Goal: Task Accomplishment & Management: Complete application form

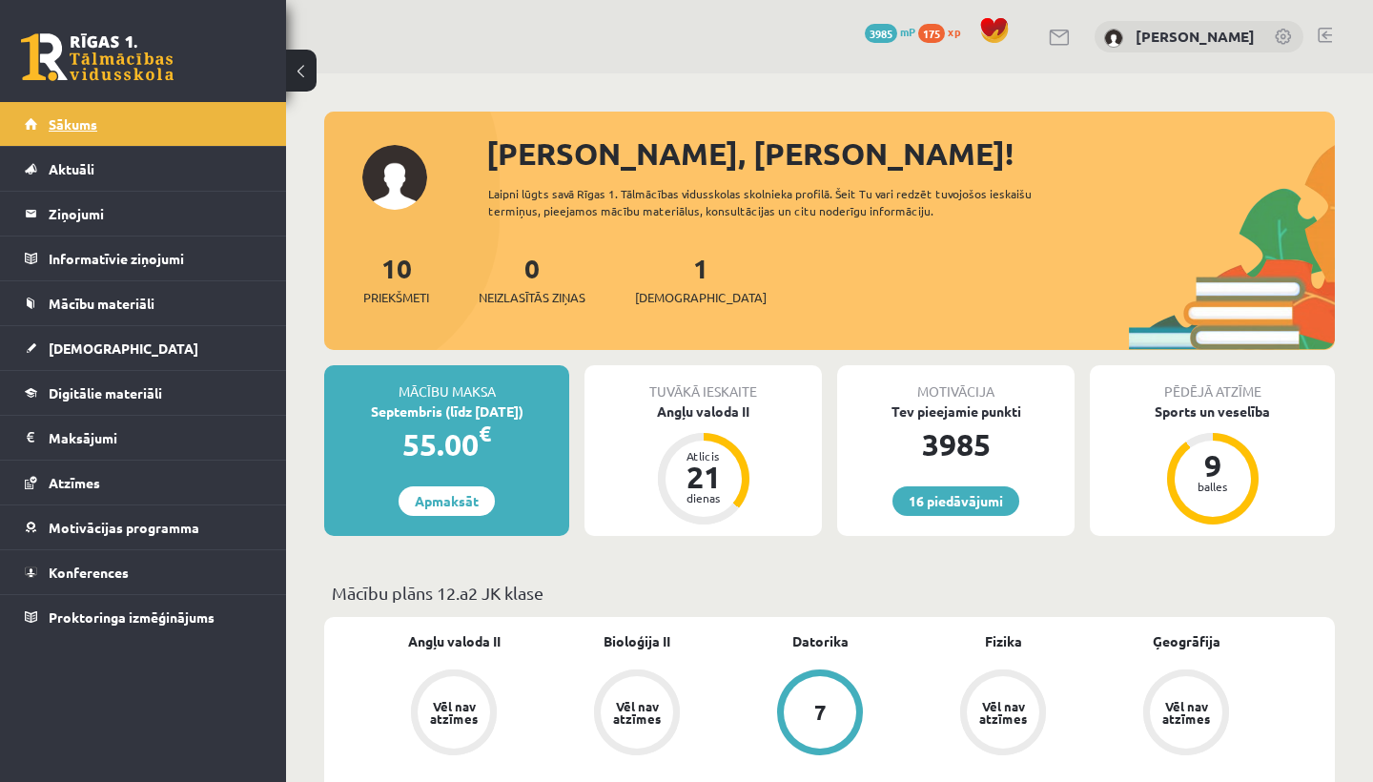
click at [190, 117] on link "Sākums" at bounding box center [143, 124] width 237 height 44
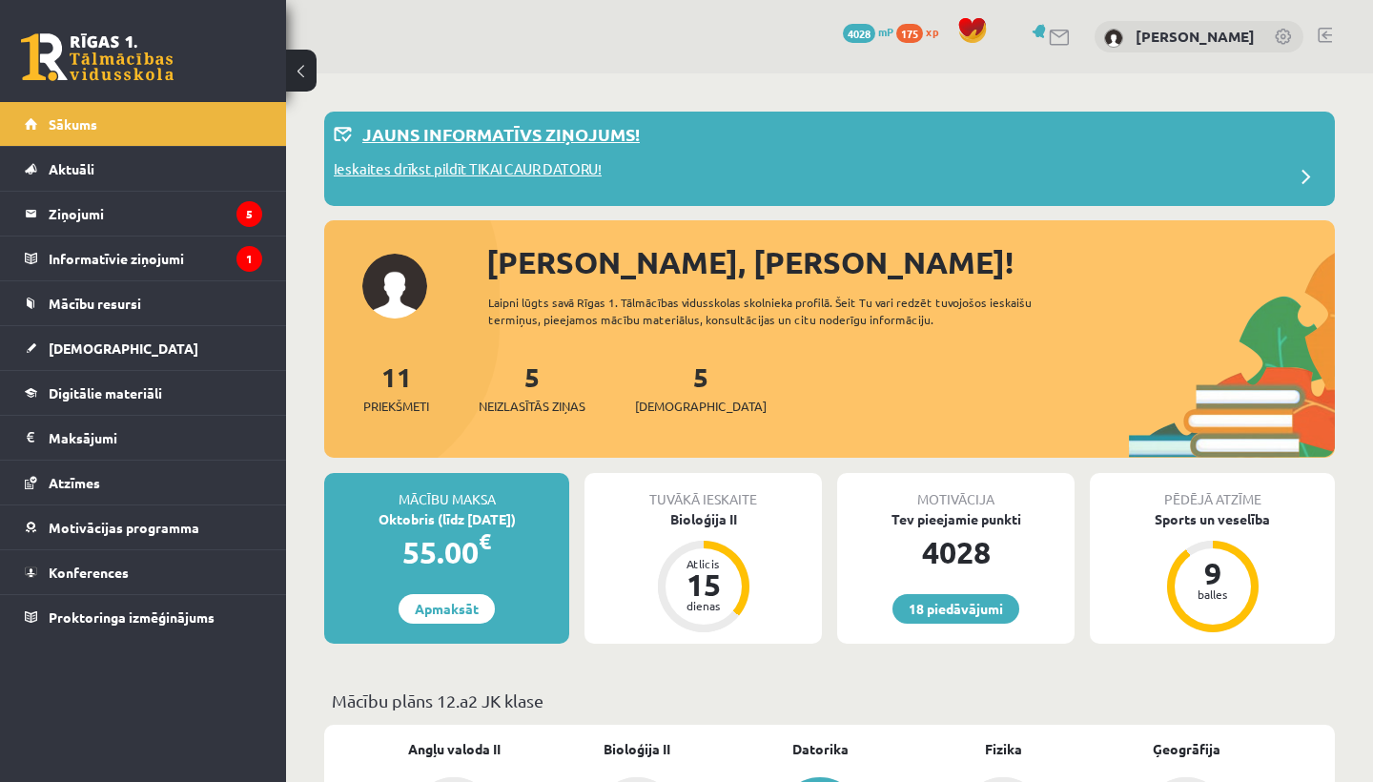
click at [652, 158] on div "Ieskaites drīkst pildīt TIKAI CAUR DATORU!" at bounding box center [830, 177] width 992 height 38
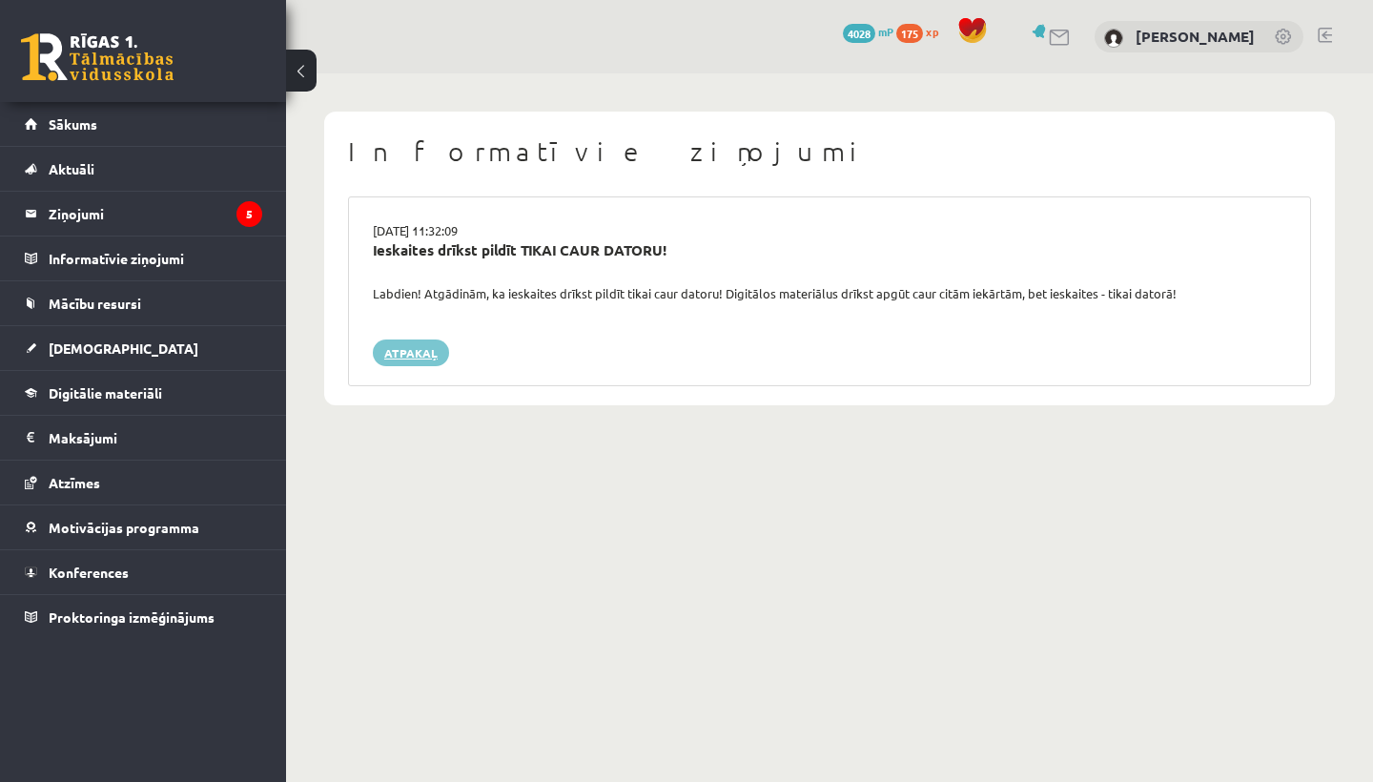
click at [394, 351] on link "Atpakaļ" at bounding box center [411, 353] width 76 height 27
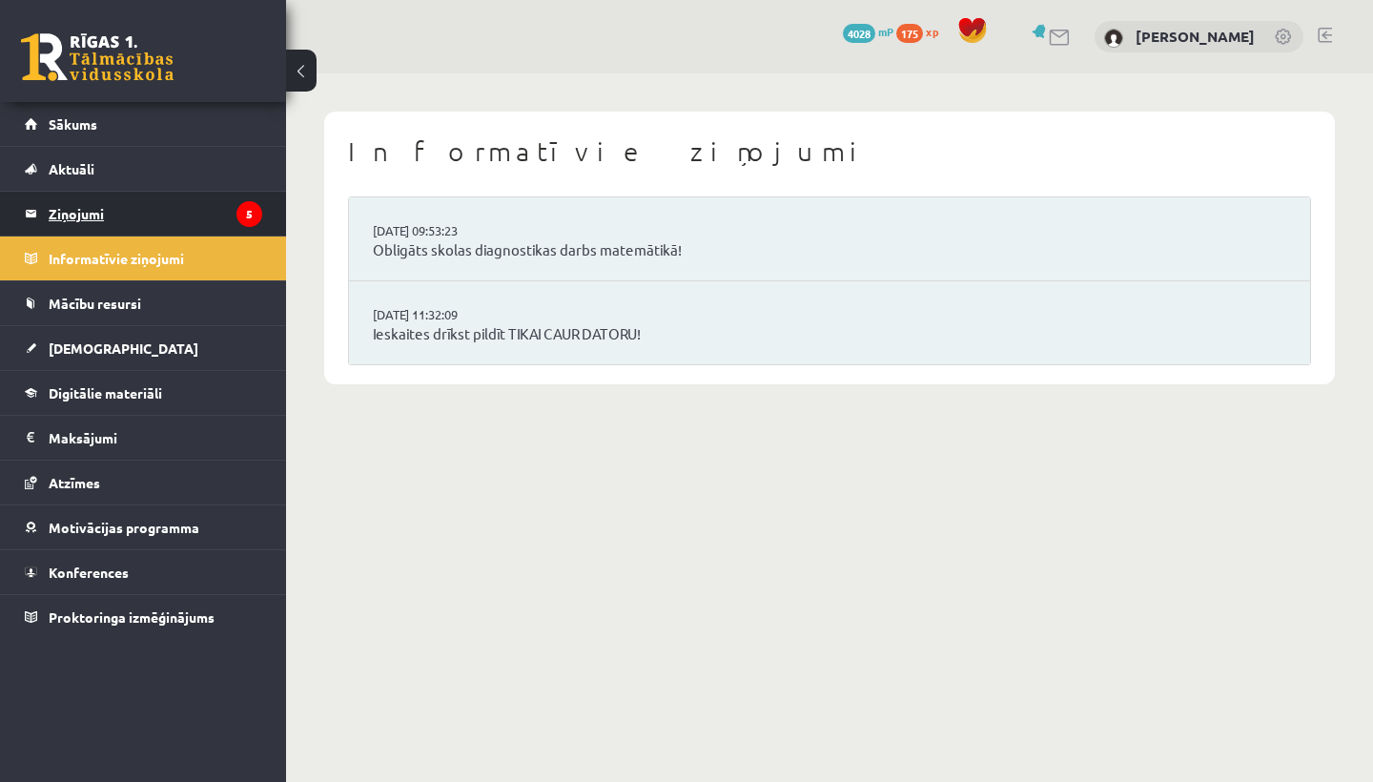
click at [237, 217] on icon "5" at bounding box center [250, 214] width 26 height 26
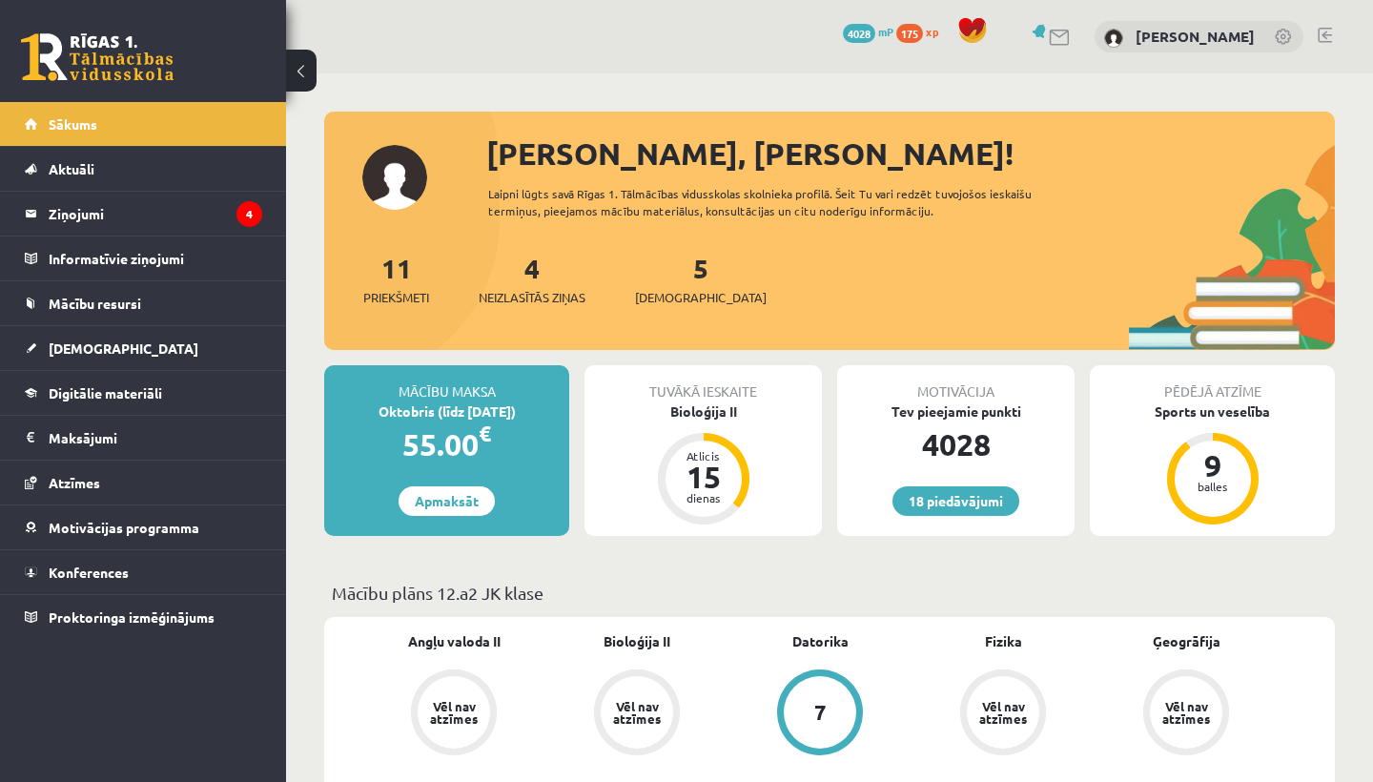
click at [681, 285] on div "5 [DEMOGRAPHIC_DATA]" at bounding box center [701, 277] width 132 height 59
click at [671, 279] on link "5 [DEMOGRAPHIC_DATA]" at bounding box center [701, 279] width 132 height 56
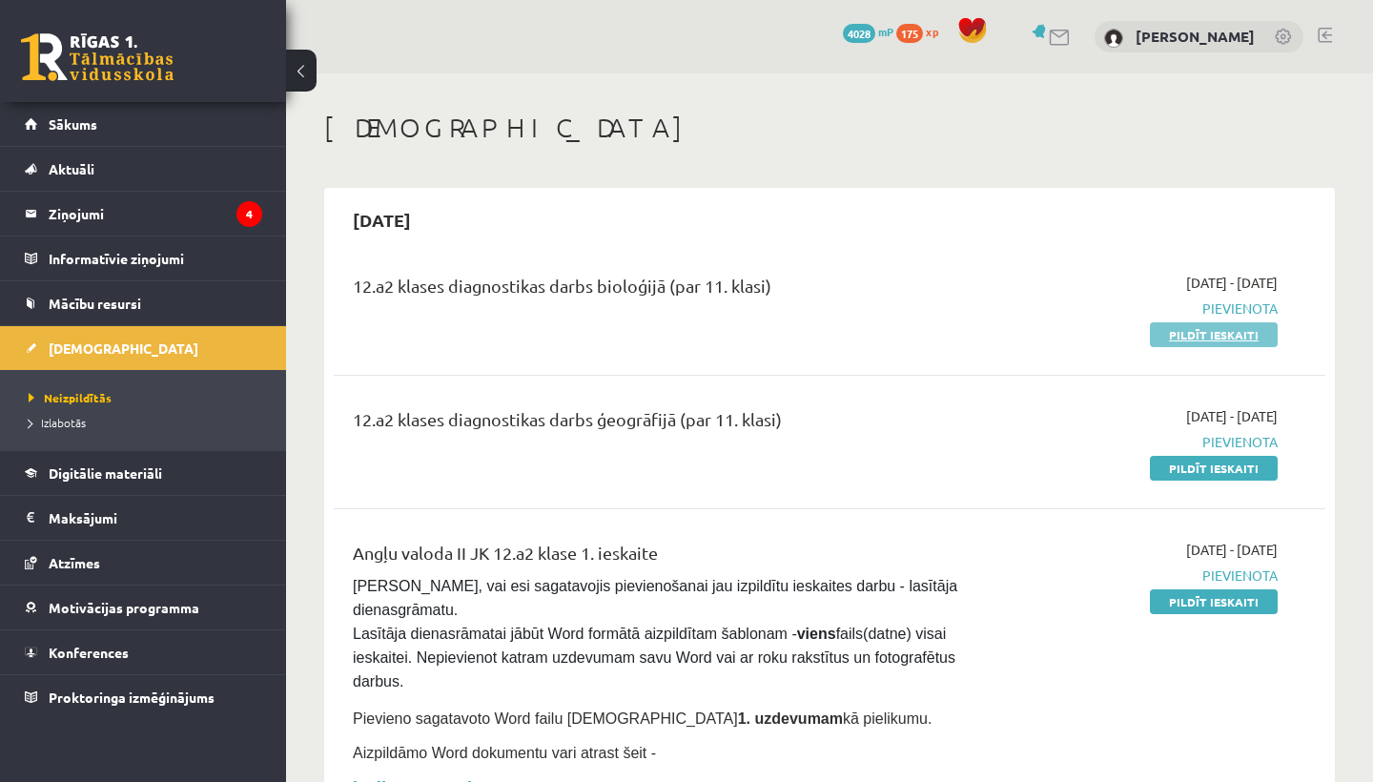
click at [1205, 339] on link "Pildīt ieskaiti" at bounding box center [1214, 334] width 128 height 25
click at [1200, 327] on link "Pildīt ieskaiti" at bounding box center [1214, 334] width 128 height 25
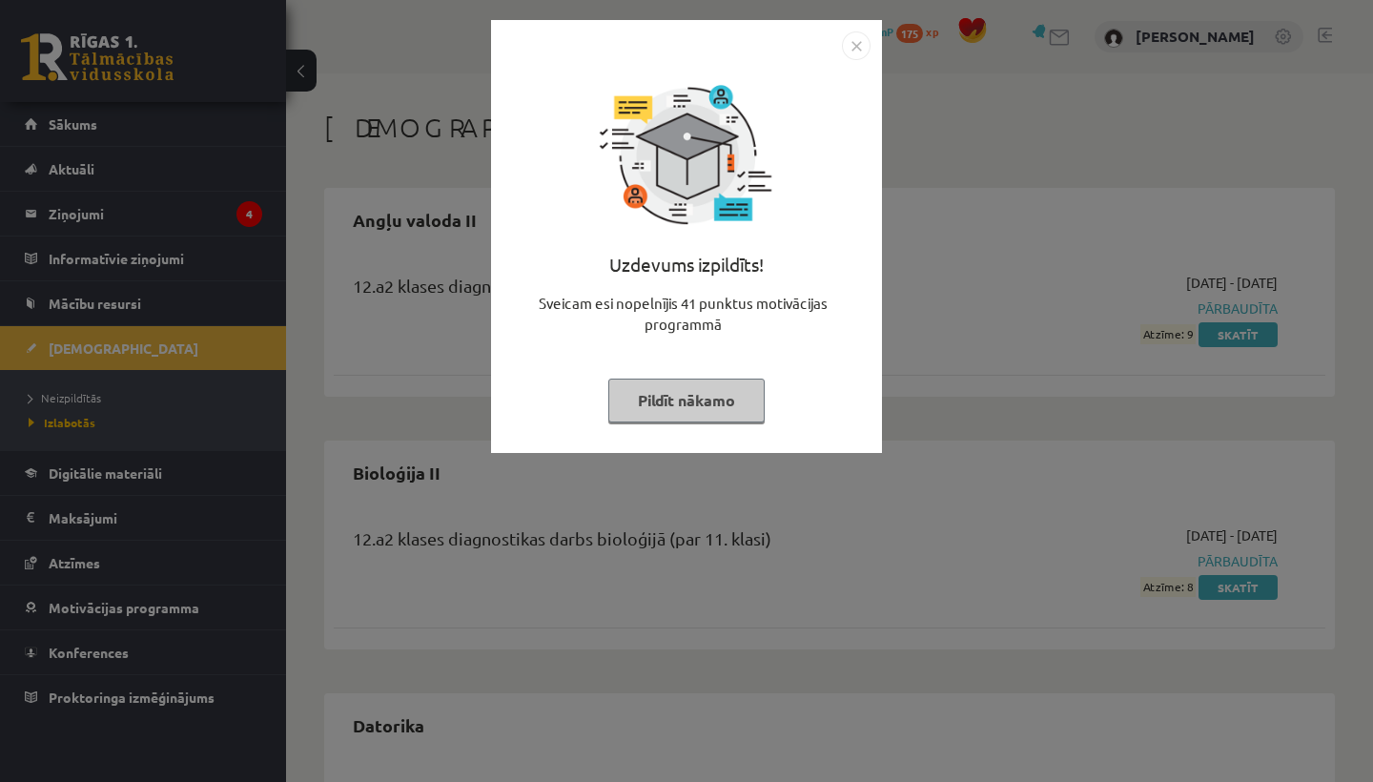
click at [726, 395] on button "Pildīt nākamo" at bounding box center [687, 401] width 156 height 44
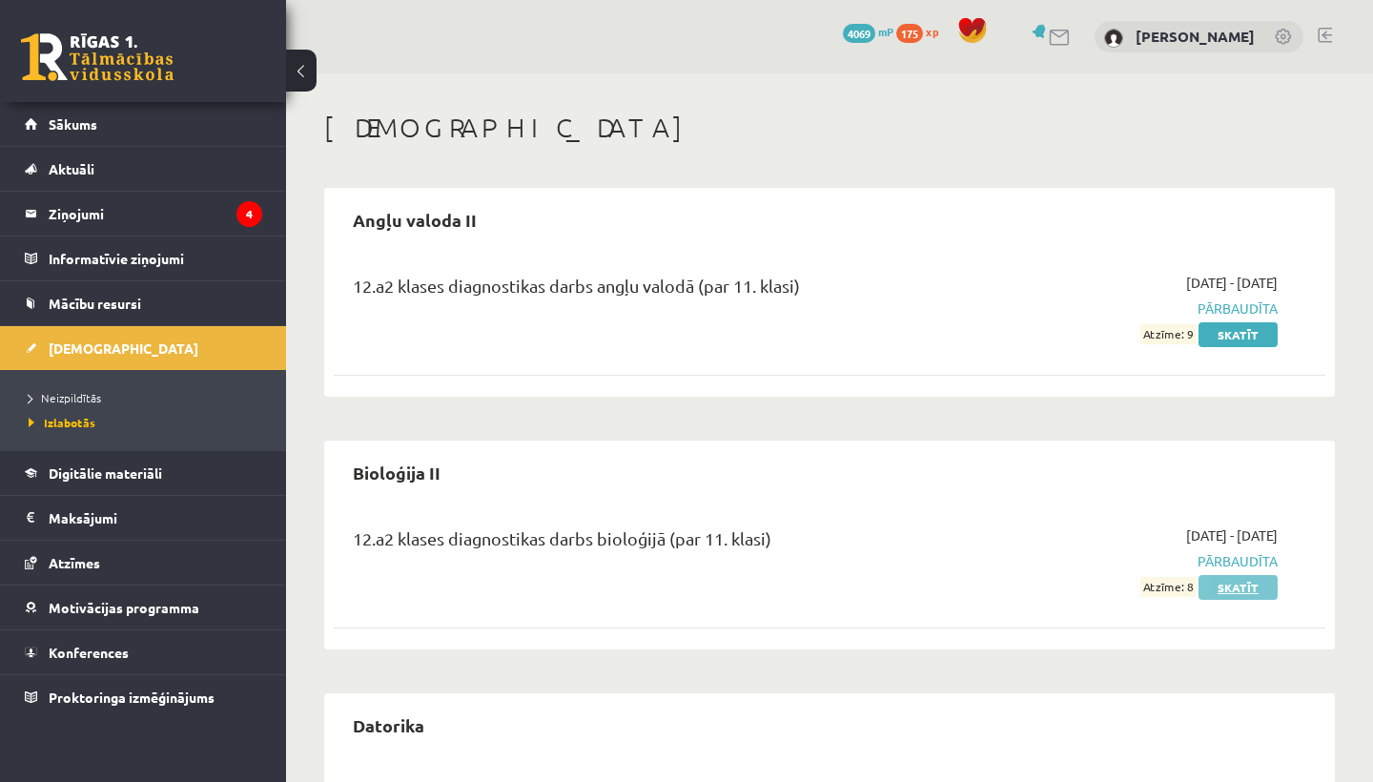
click at [1247, 588] on link "Skatīt" at bounding box center [1238, 587] width 79 height 25
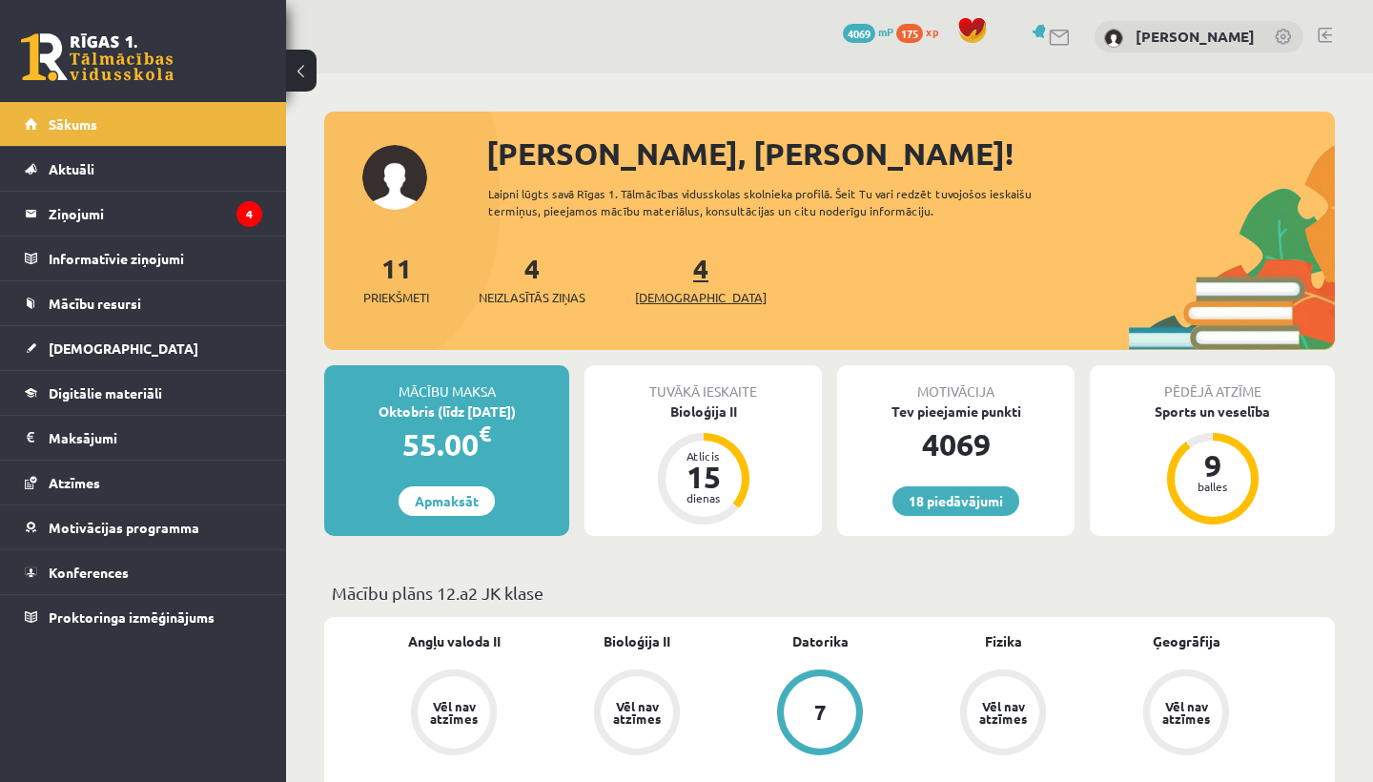
click at [669, 298] on span "[DEMOGRAPHIC_DATA]" at bounding box center [701, 297] width 132 height 19
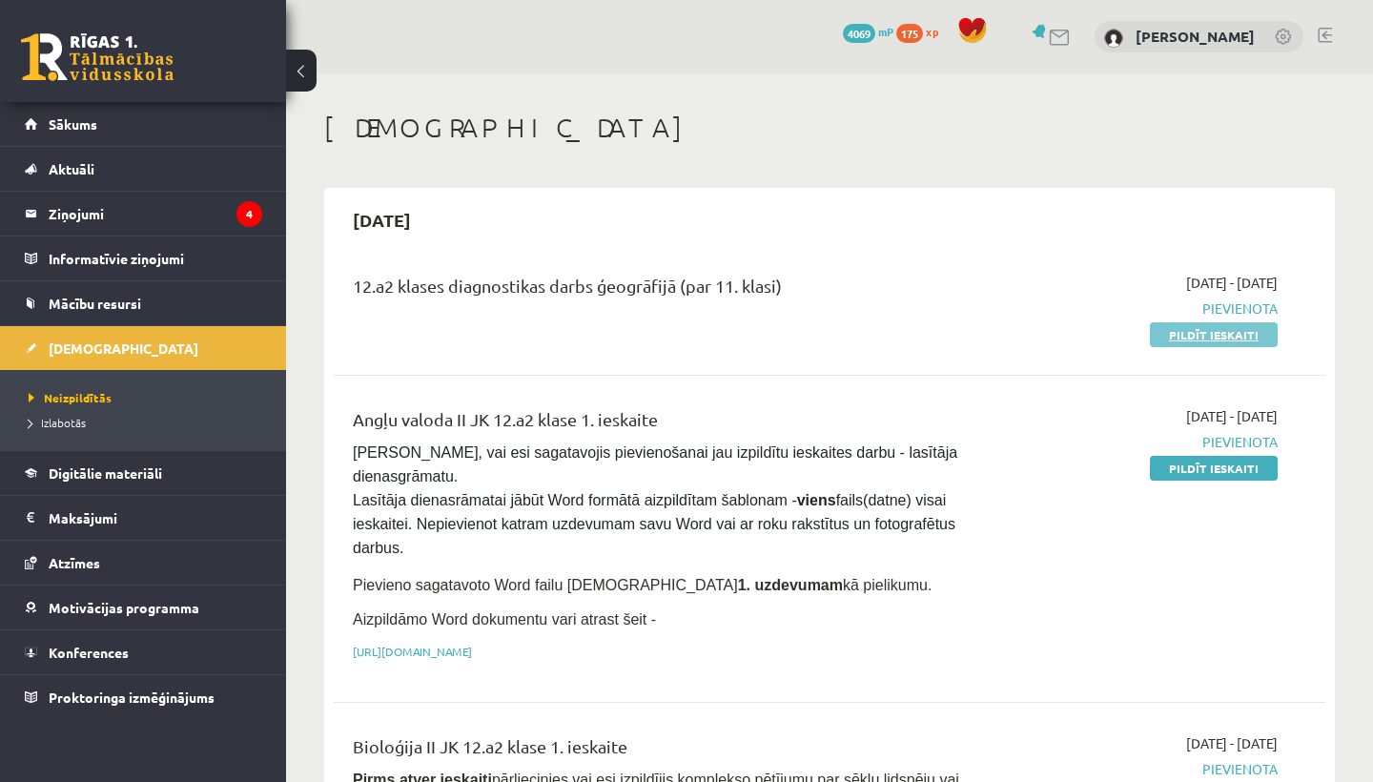
click at [1186, 325] on link "Pildīt ieskaiti" at bounding box center [1214, 334] width 128 height 25
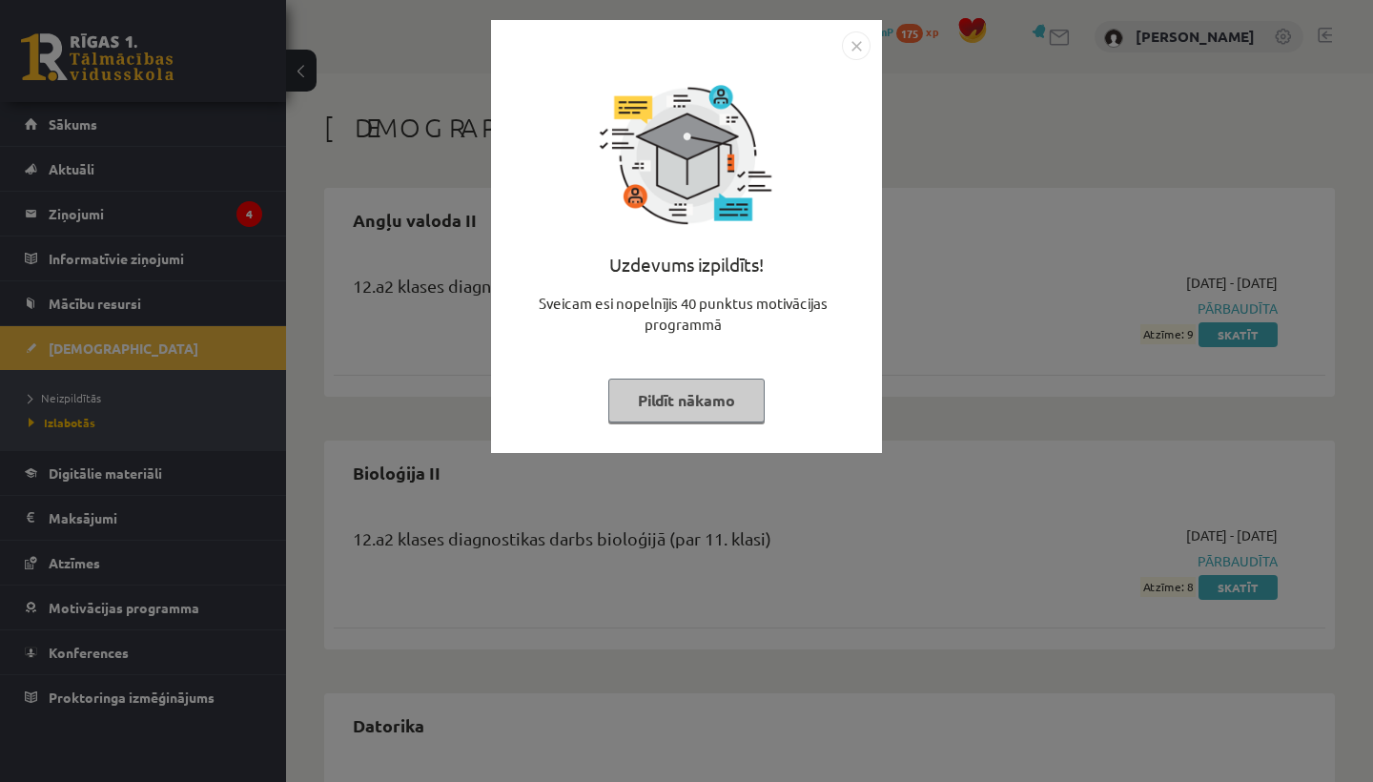
click at [735, 388] on button "Pildīt nākamo" at bounding box center [687, 401] width 156 height 44
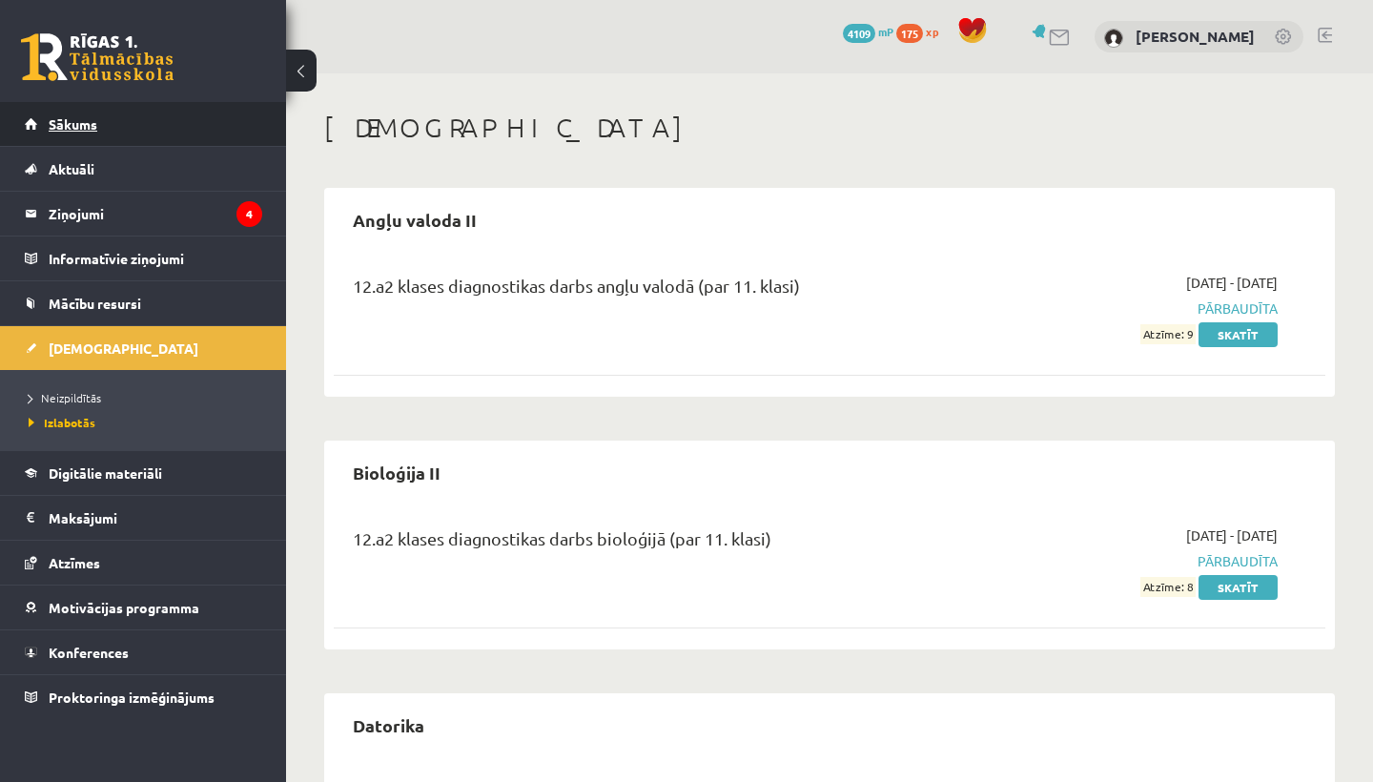
click at [188, 123] on link "Sākums" at bounding box center [143, 124] width 237 height 44
